Goal: Task Accomplishment & Management: Manage account settings

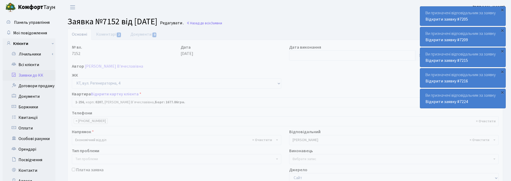
select select "256"
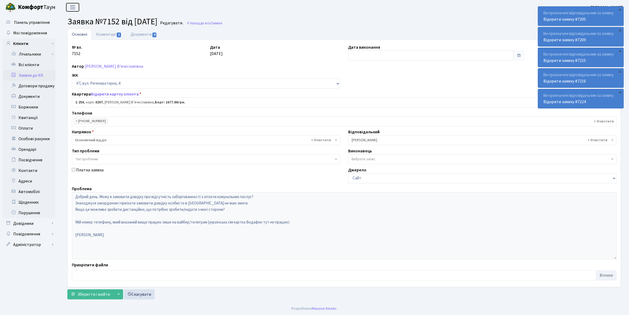
click at [71, 3] on button "Переключити навігацію" at bounding box center [72, 7] width 13 height 9
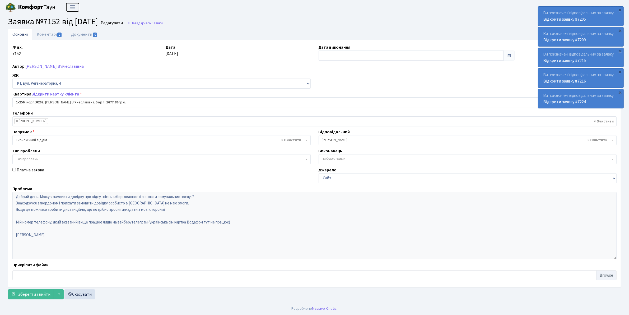
click at [73, 7] on span "Переключити навігацію" at bounding box center [73, 7] width 8 height 6
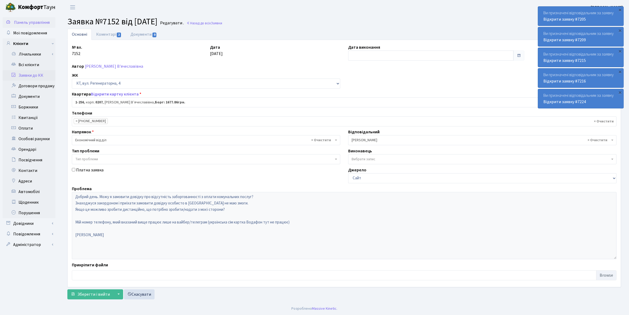
click at [18, 24] on span "Панель управління" at bounding box center [32, 23] width 36 height 6
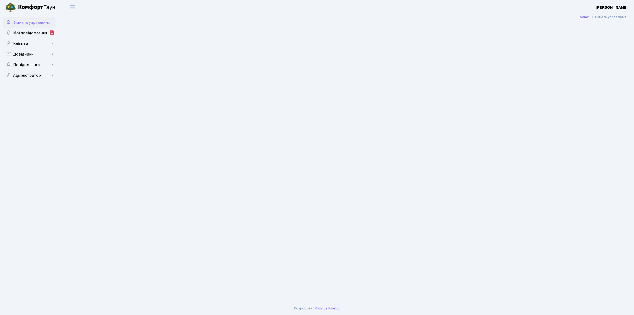
click at [18, 24] on span "Панель управління" at bounding box center [32, 23] width 36 height 6
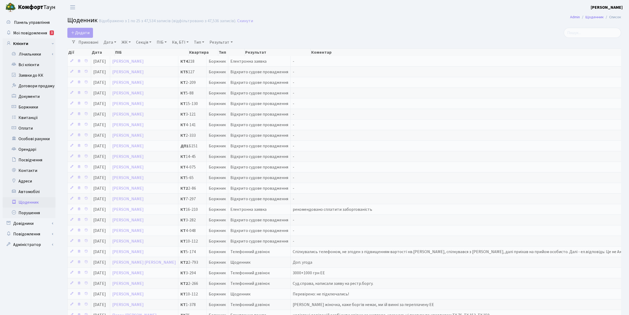
select select "25"
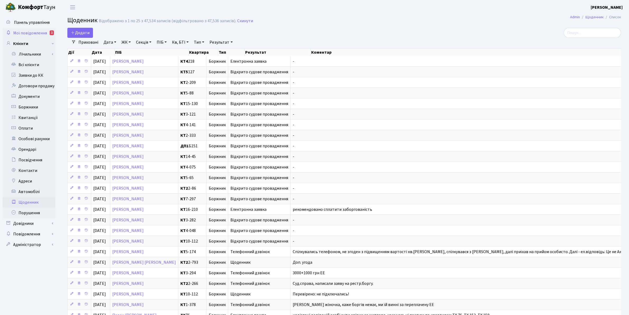
click at [28, 31] on span "Мої повідомлення" at bounding box center [30, 33] width 34 height 6
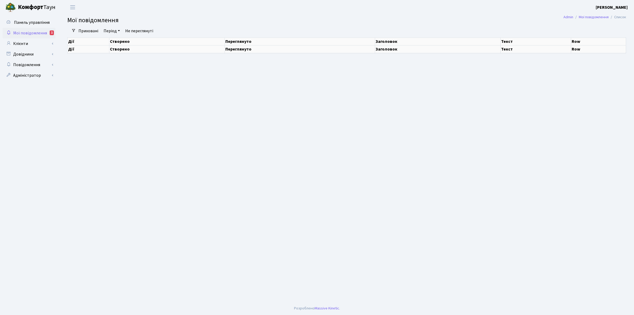
select select "25"
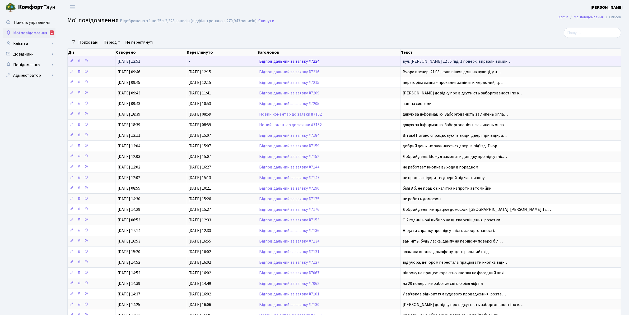
click at [298, 62] on link "Відповідальний за заявку #7224" at bounding box center [289, 61] width 60 height 6
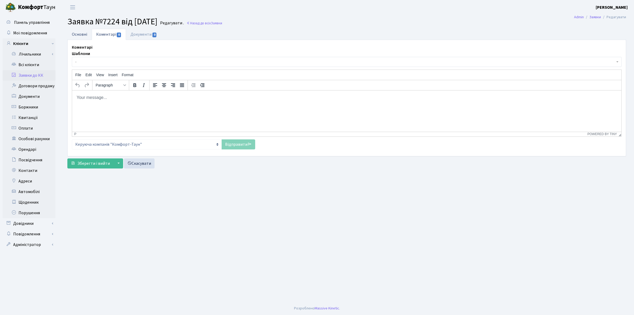
click at [78, 36] on link "Основні" at bounding box center [79, 34] width 24 height 11
